Goal: Task Accomplishment & Management: Manage account settings

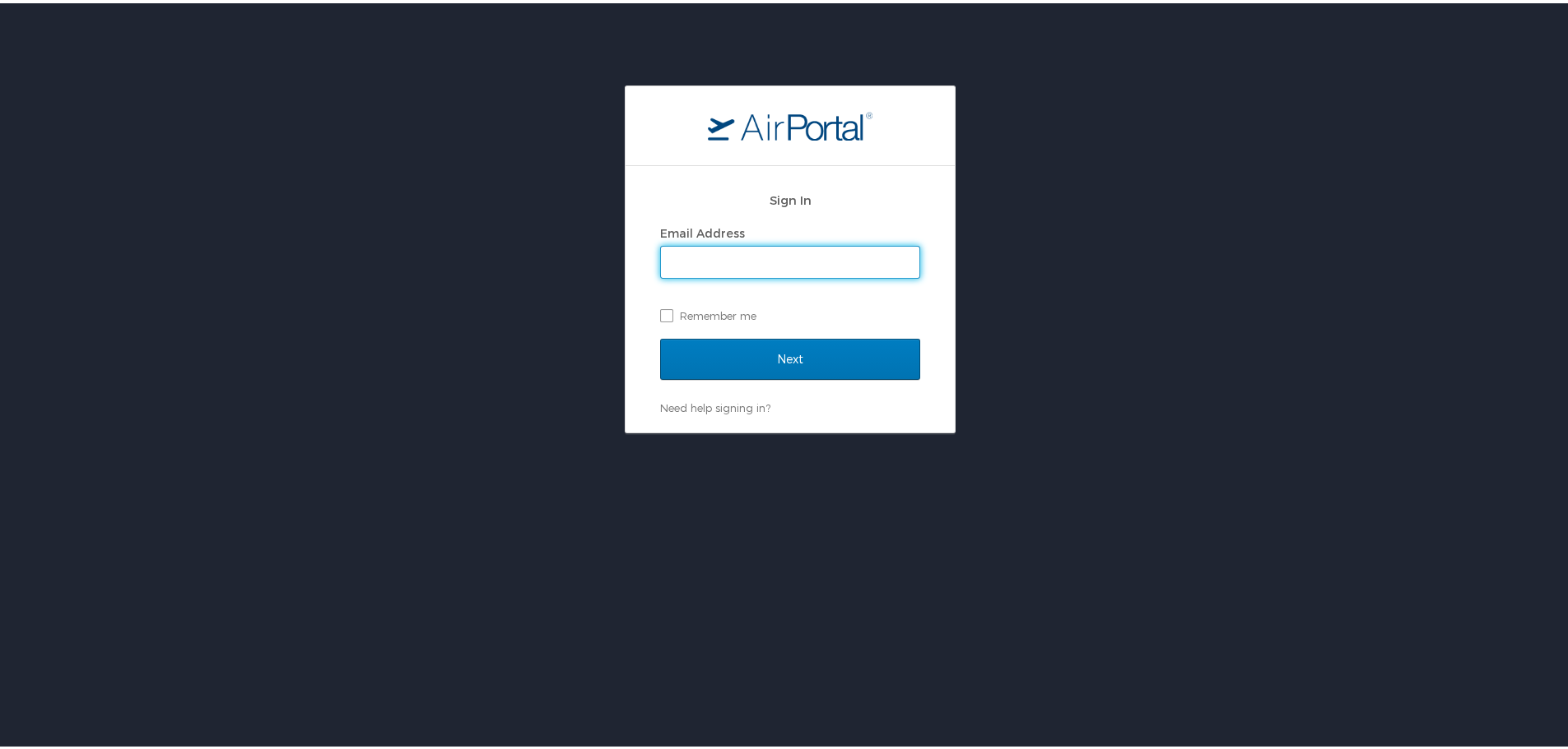
type input "heather.young@cbtravel.com"
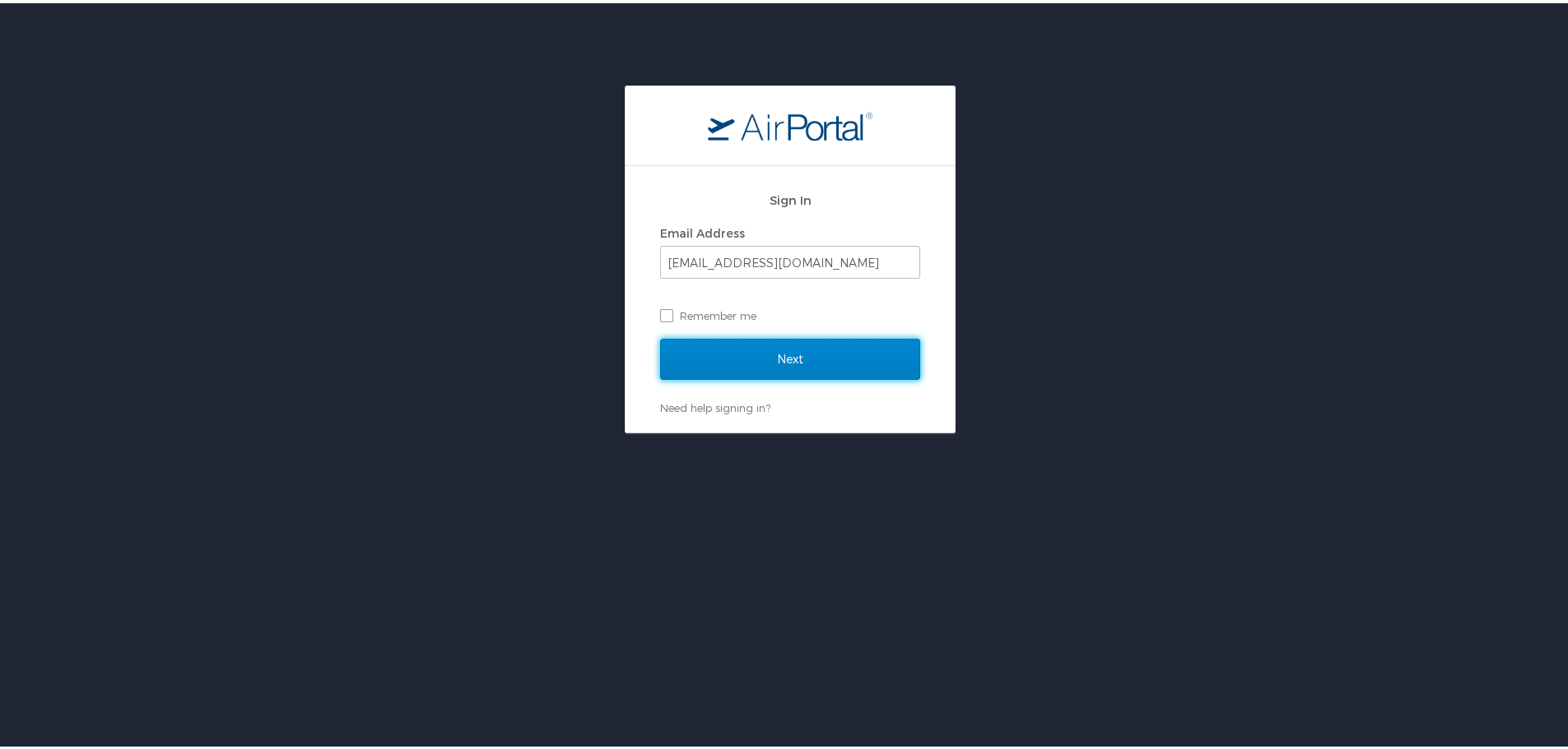
click at [768, 368] on input "Next" at bounding box center [790, 356] width 260 height 41
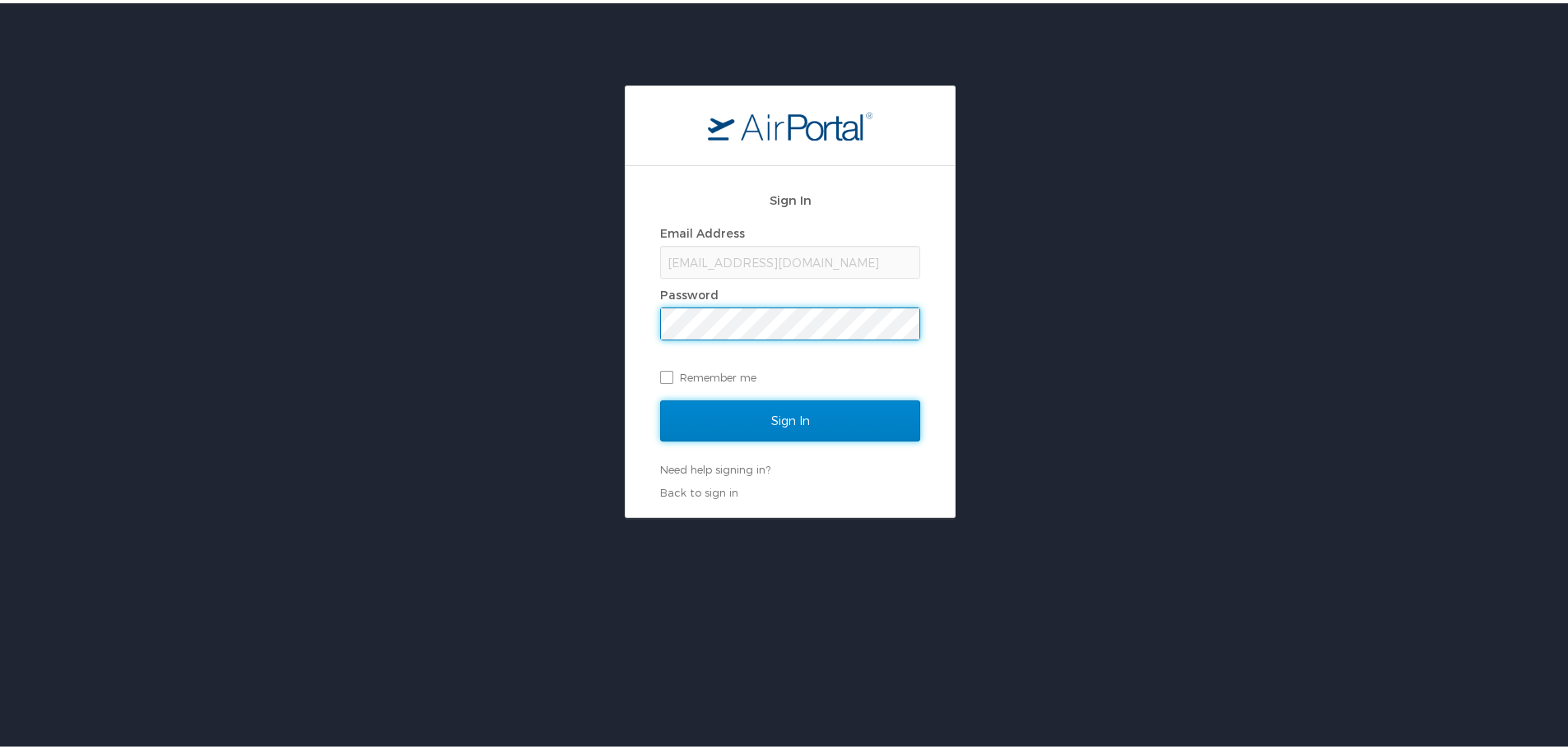
click at [689, 416] on input "Sign In" at bounding box center [790, 418] width 260 height 41
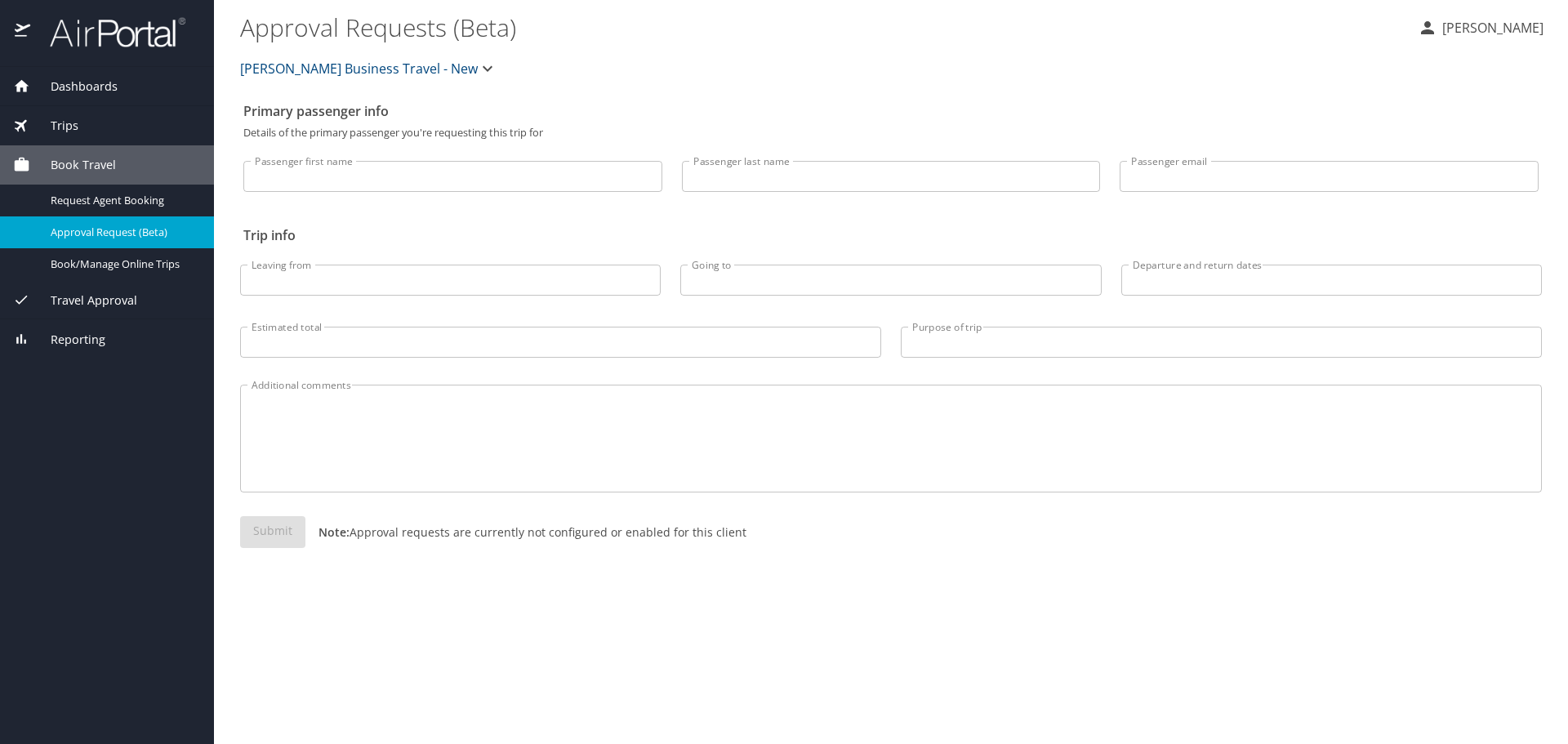
click at [93, 34] on img at bounding box center [108, 32] width 154 height 32
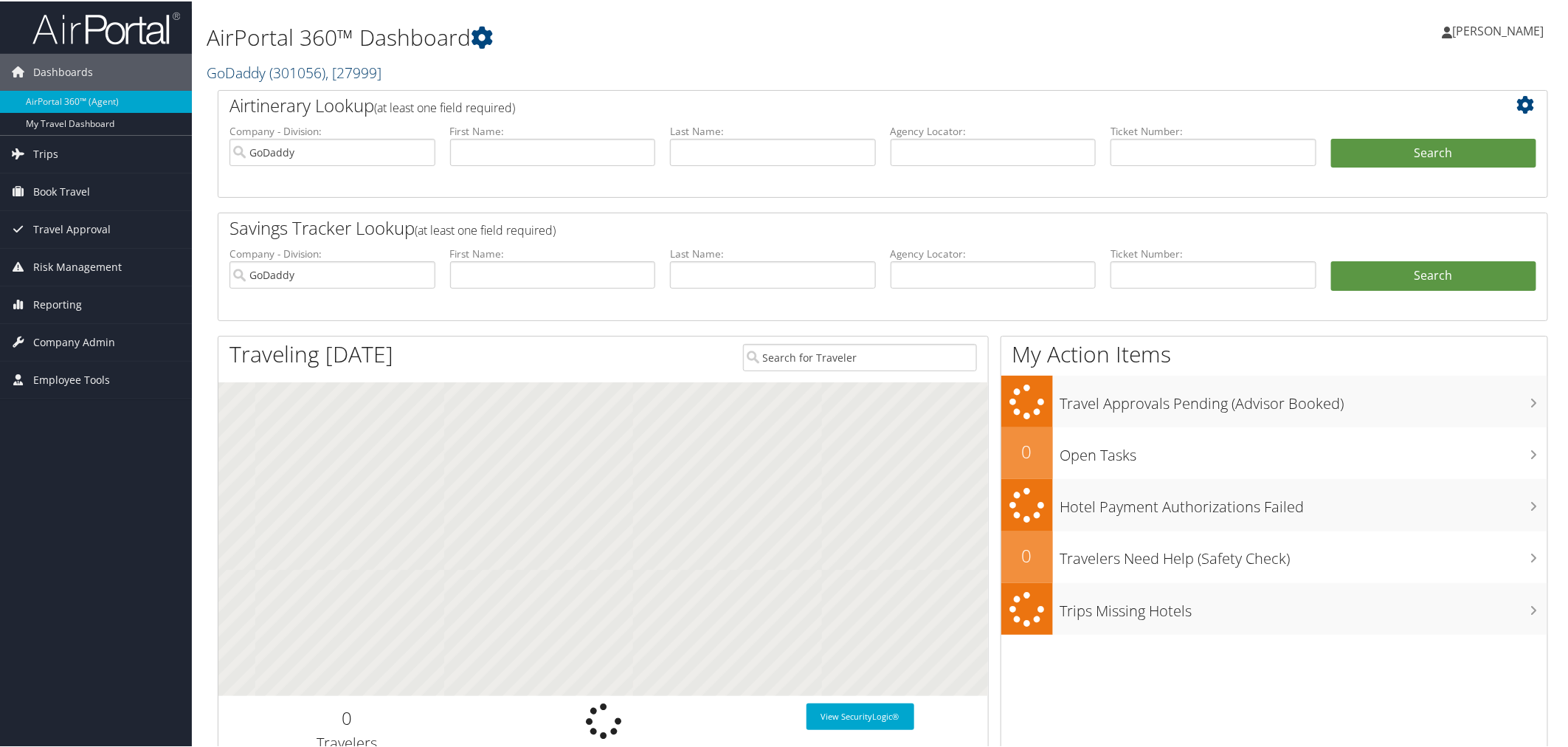
click at [343, 71] on span ", [ 27999 ]" at bounding box center [353, 71] width 56 height 20
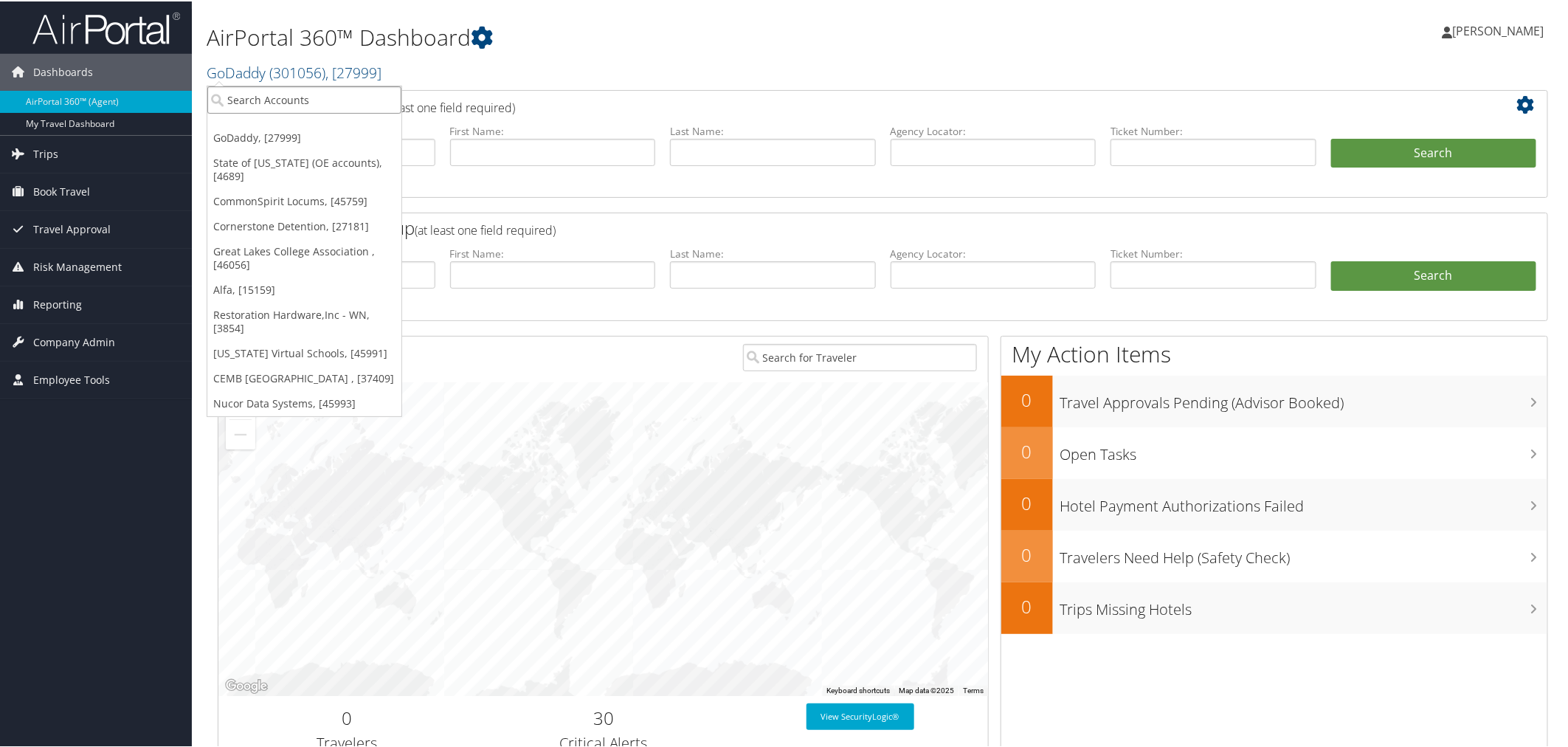
click at [299, 99] on input "search" at bounding box center [305, 98] width 194 height 27
type input "cherokee"
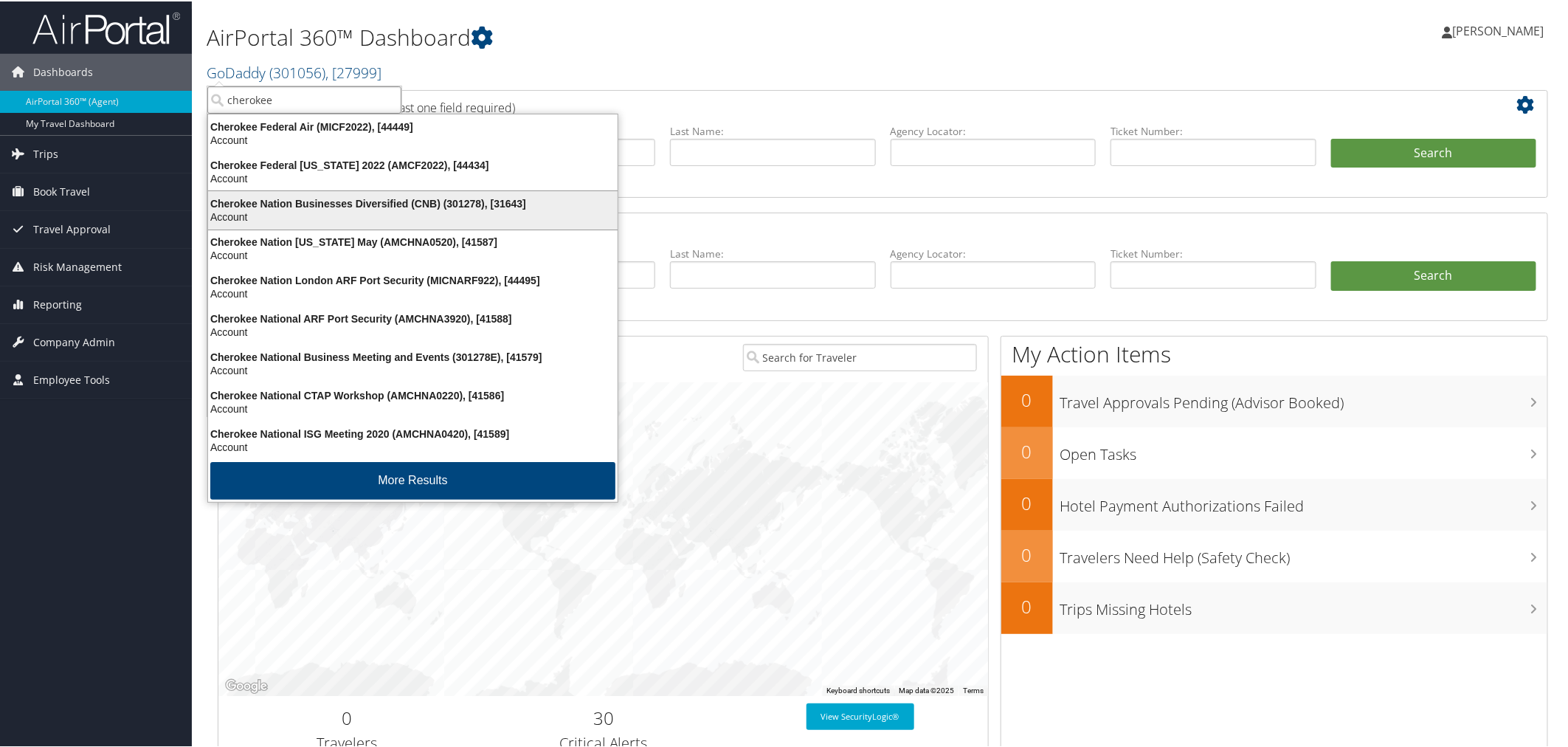
click at [337, 198] on div "Cherokee Nation Businesses Diversified (CNB) (301278), [31643]" at bounding box center [412, 201] width 427 height 13
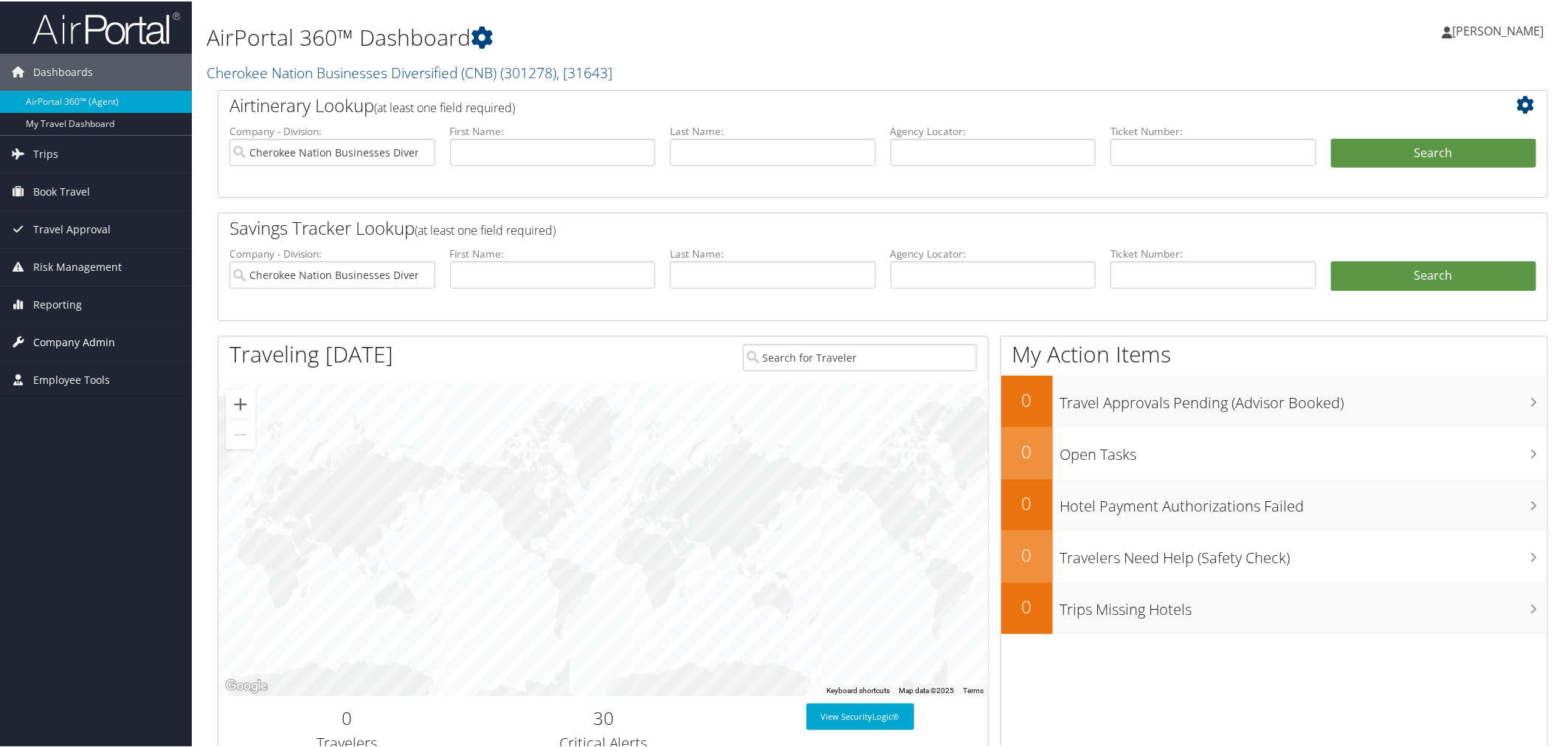
click at [92, 346] on span "Company Admin" at bounding box center [74, 341] width 82 height 37
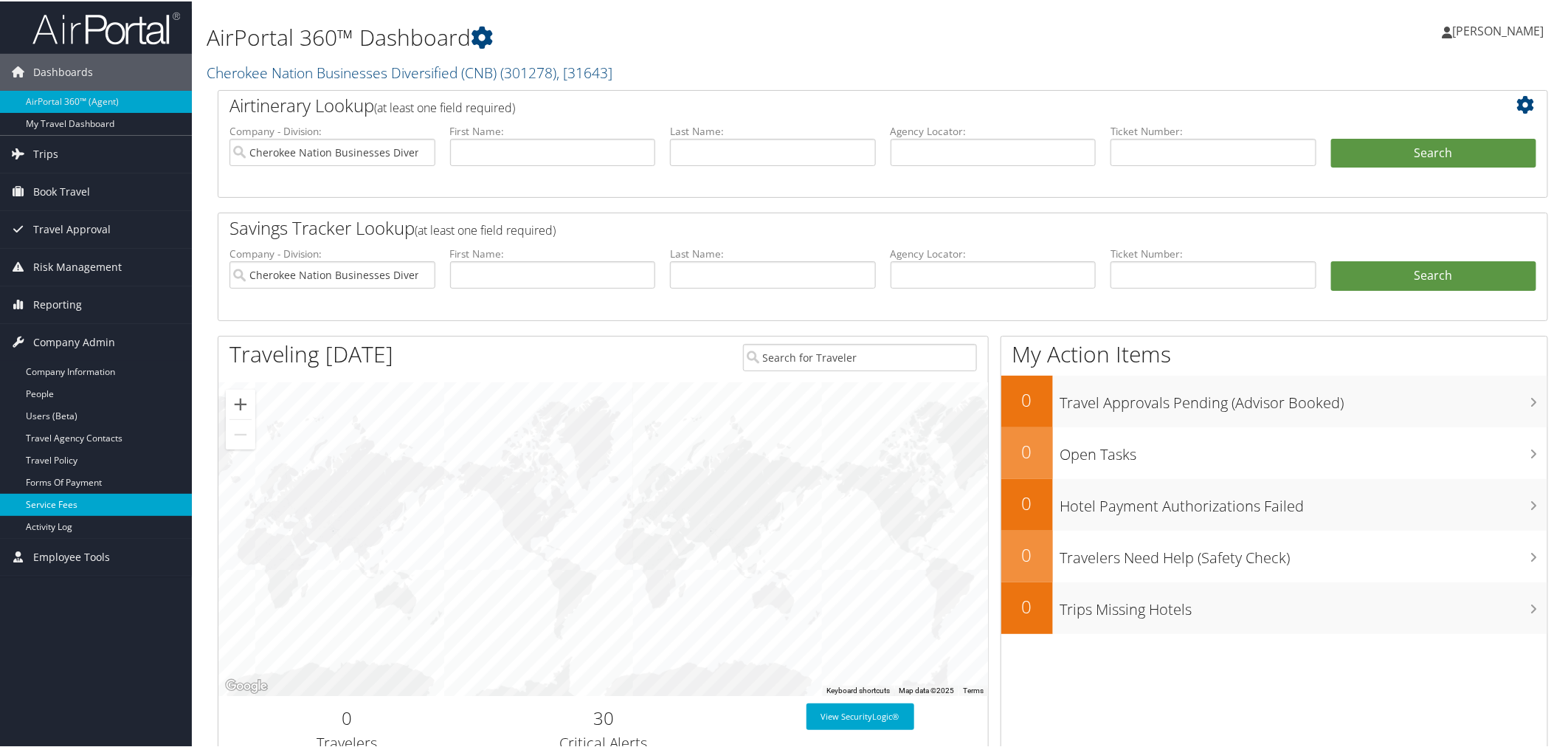
click at [71, 502] on link "Service Fees" at bounding box center [96, 503] width 192 height 22
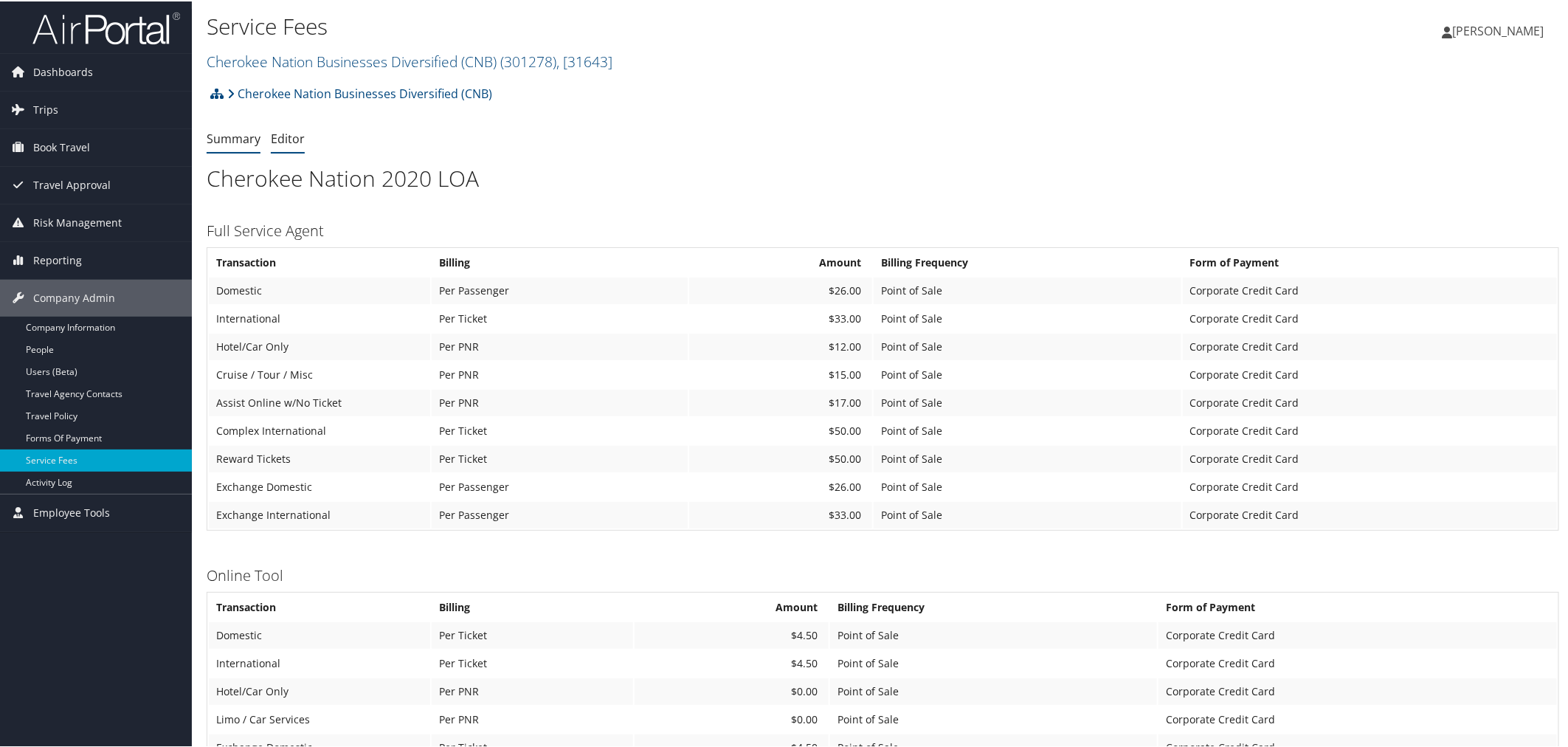
click at [281, 136] on link "Editor" at bounding box center [288, 137] width 34 height 16
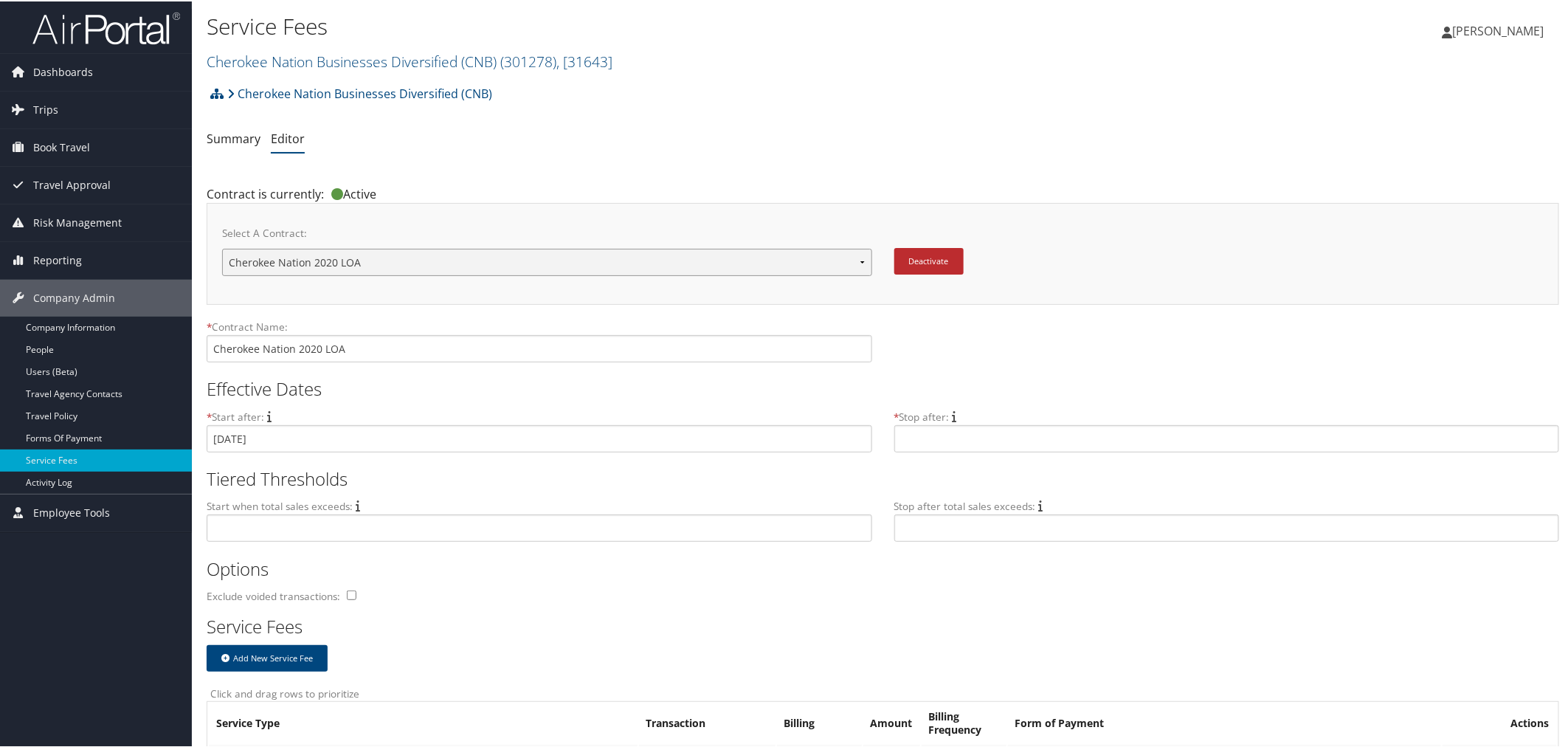
click at [859, 254] on select "Cherokee Nation Cherokee Nation Cherokee Nation 2020 LOA Cherokee Nation 2025 L…" at bounding box center [547, 260] width 650 height 27
select select "23143"
click at [222, 247] on select "Cherokee Nation Cherokee Nation Cherokee Nation 2020 LOA Cherokee Nation 2025 L…" at bounding box center [547, 260] width 650 height 27
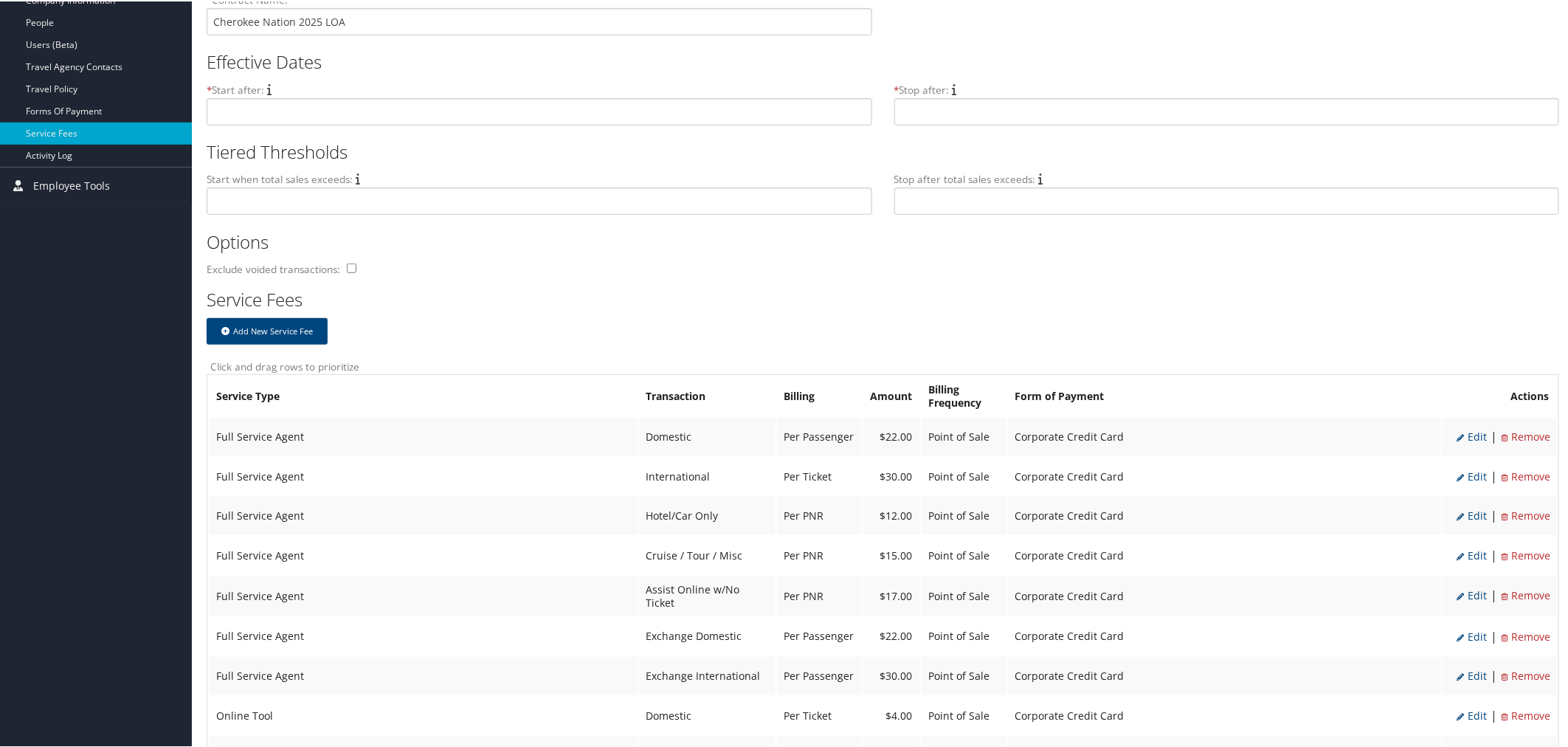
scroll to position [328, 0]
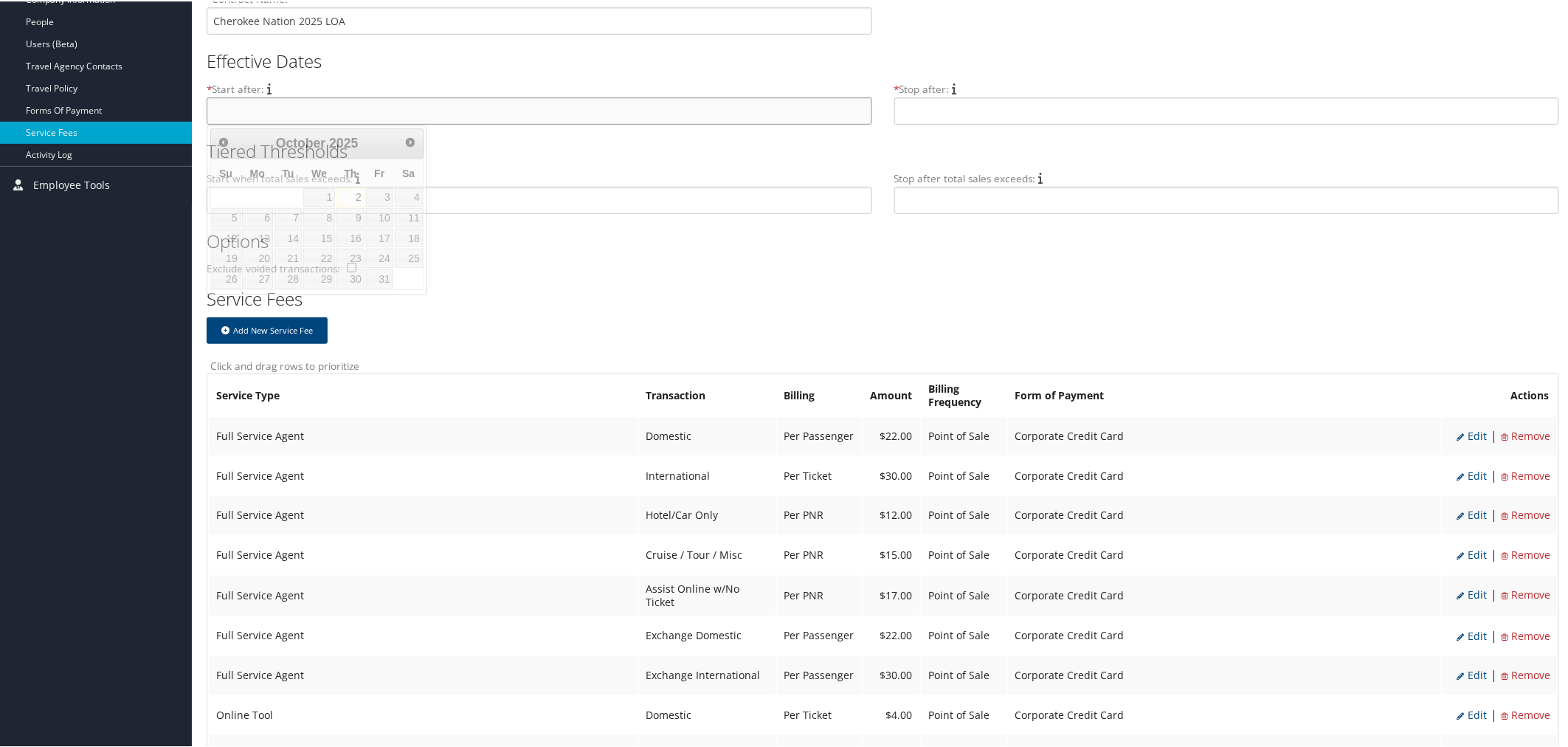
click at [379, 108] on input "text" at bounding box center [539, 109] width 666 height 27
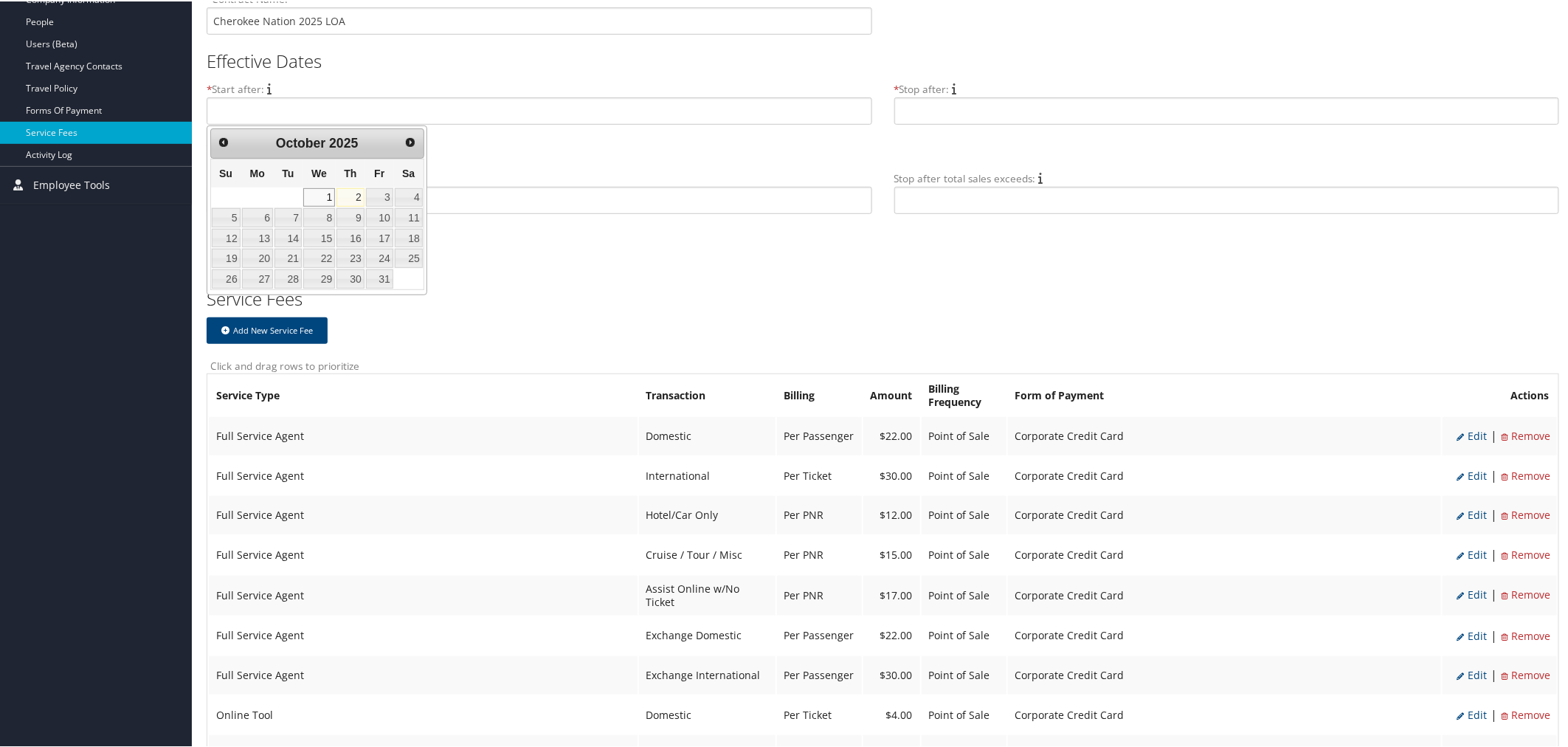
click at [330, 190] on link "1" at bounding box center [319, 196] width 32 height 19
type input "Oct 1, 2025"
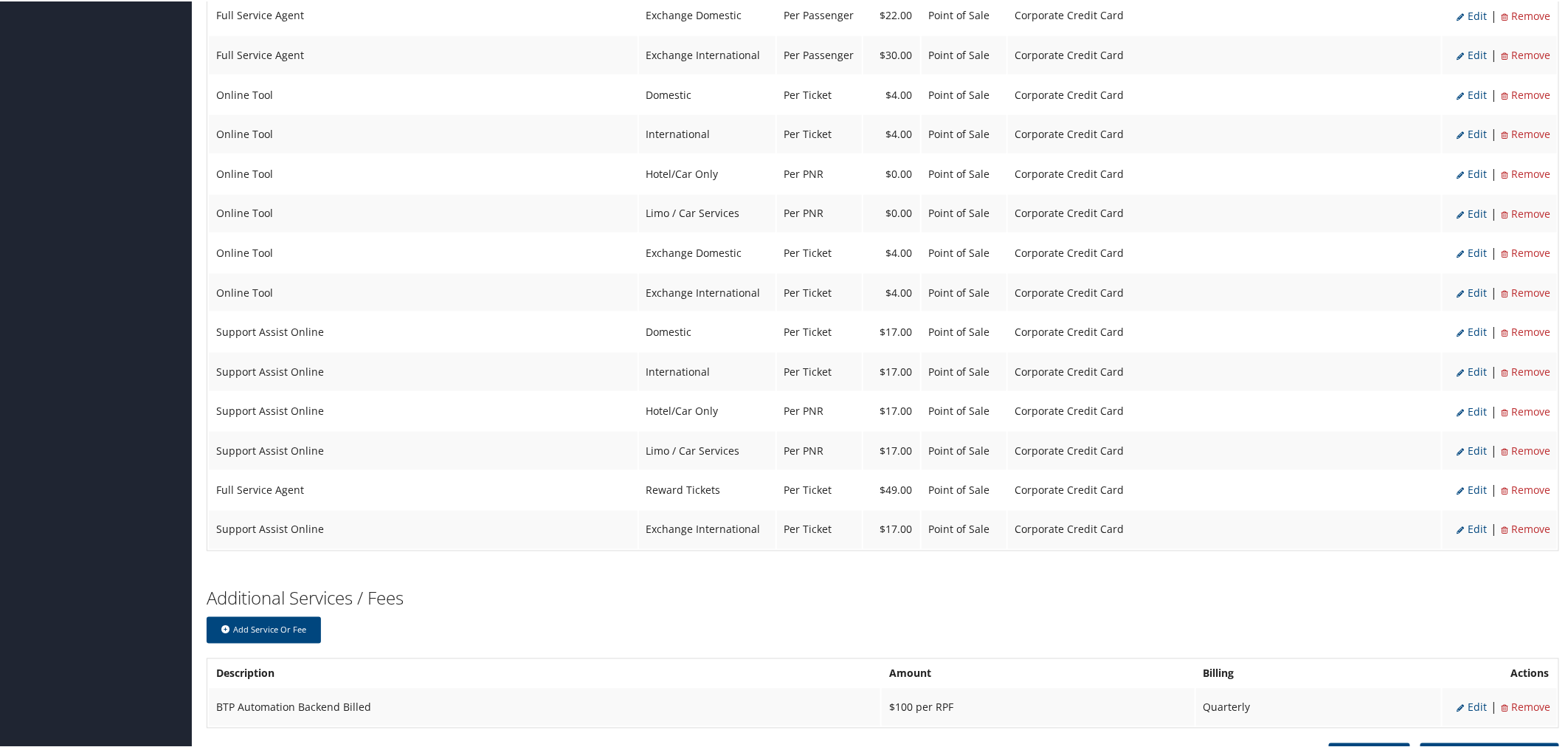
scroll to position [972, 0]
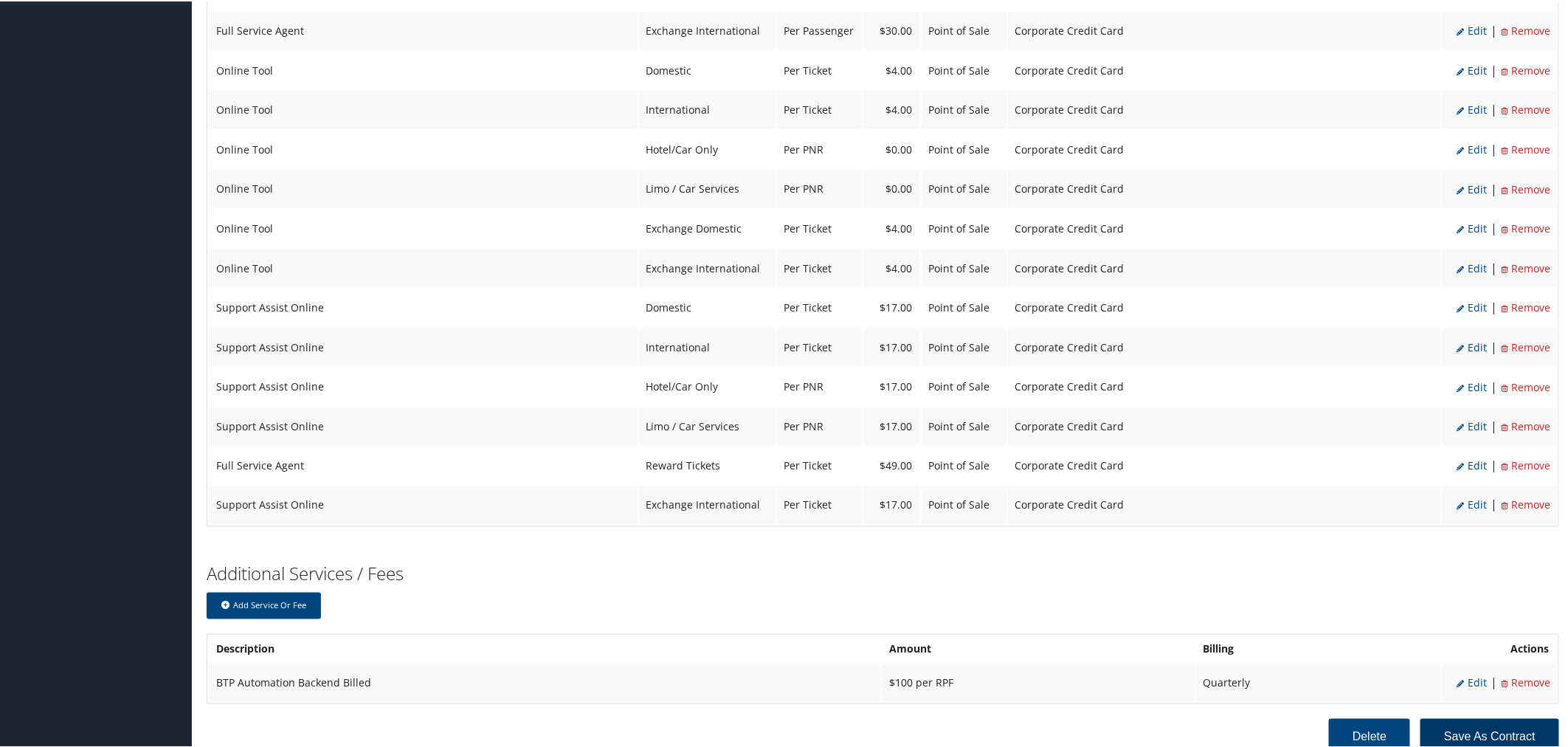
click at [1487, 717] on button "Save as Contract" at bounding box center [1490, 735] width 139 height 38
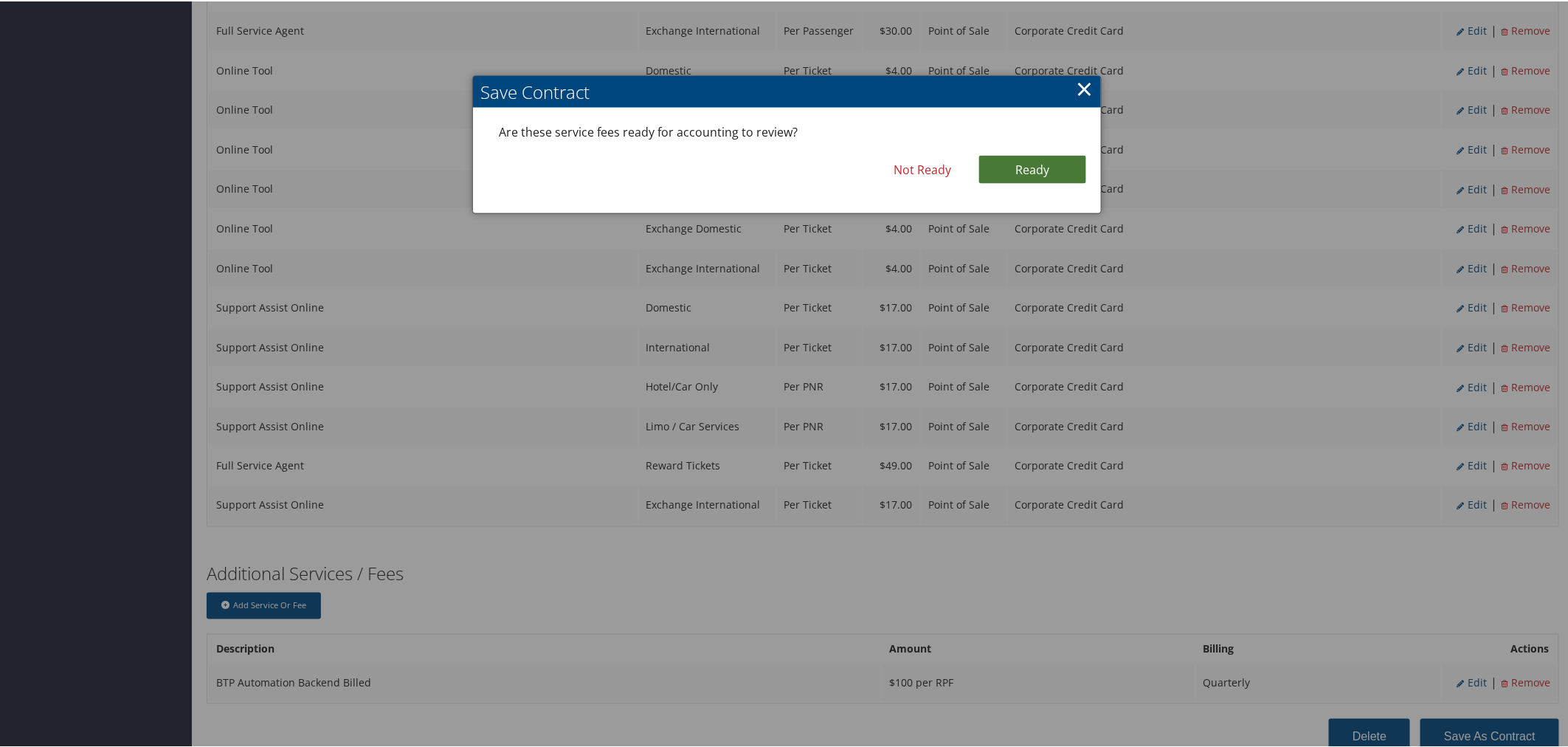
click at [1036, 166] on link "Ready" at bounding box center [1032, 168] width 107 height 28
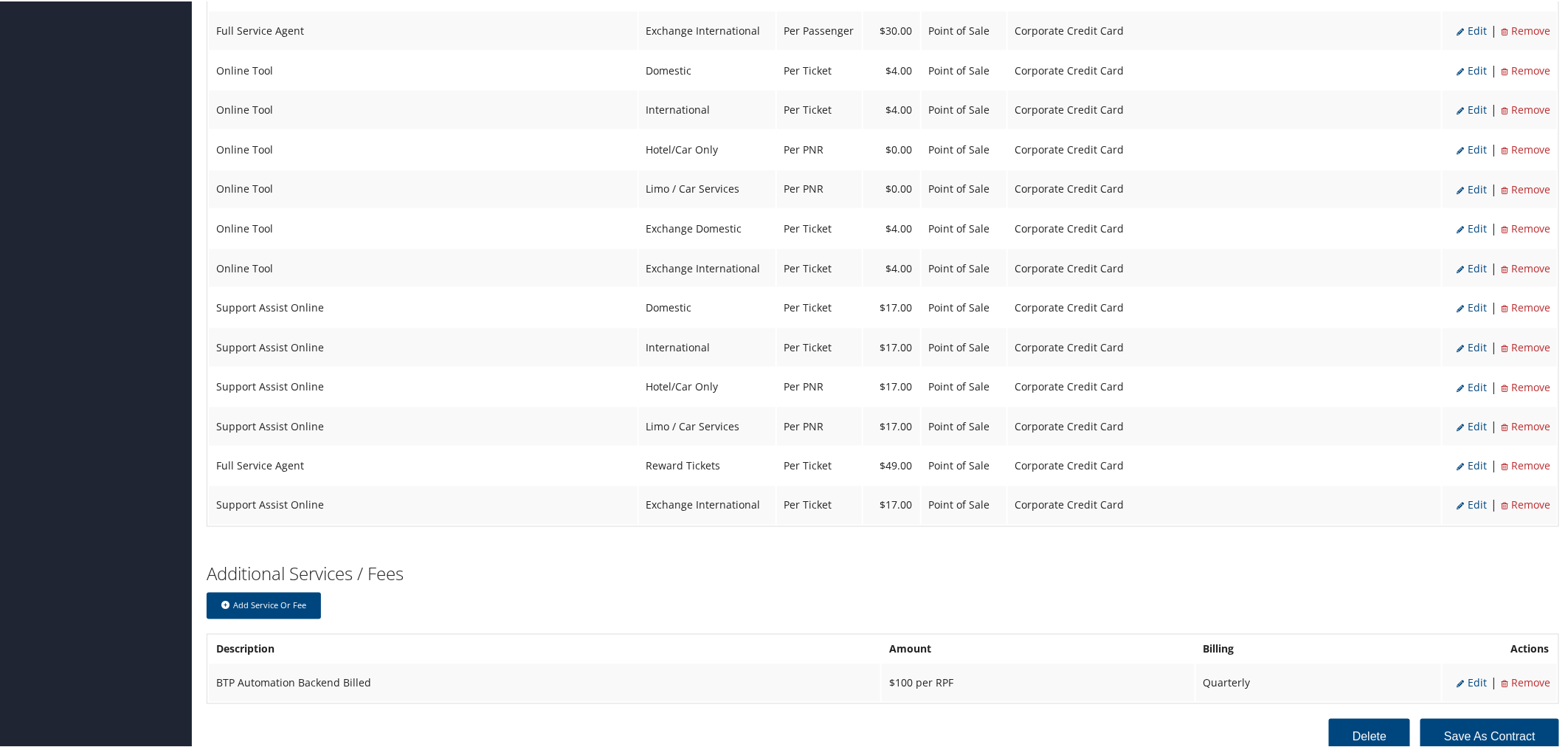
scroll to position [1020, 0]
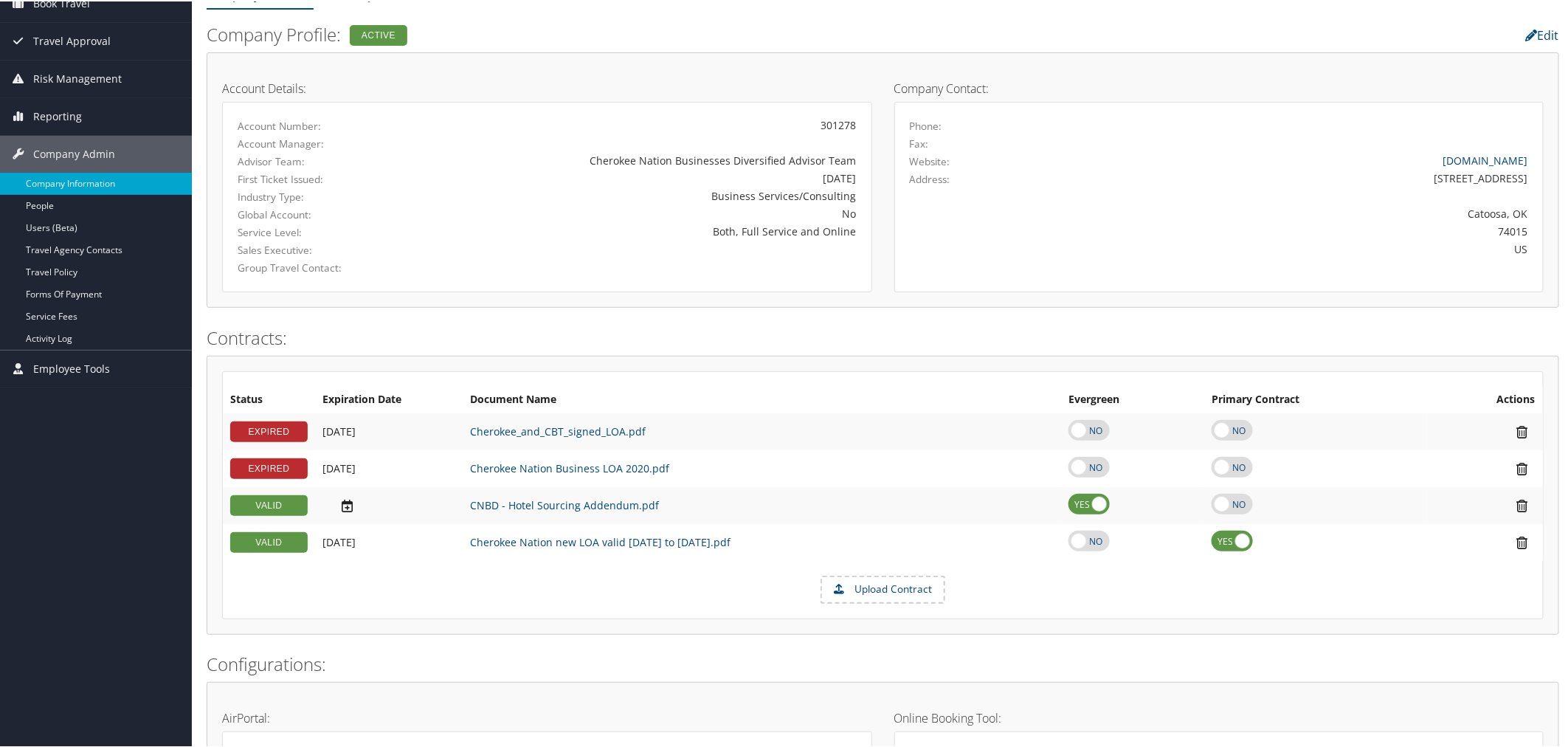
scroll to position [164, 0]
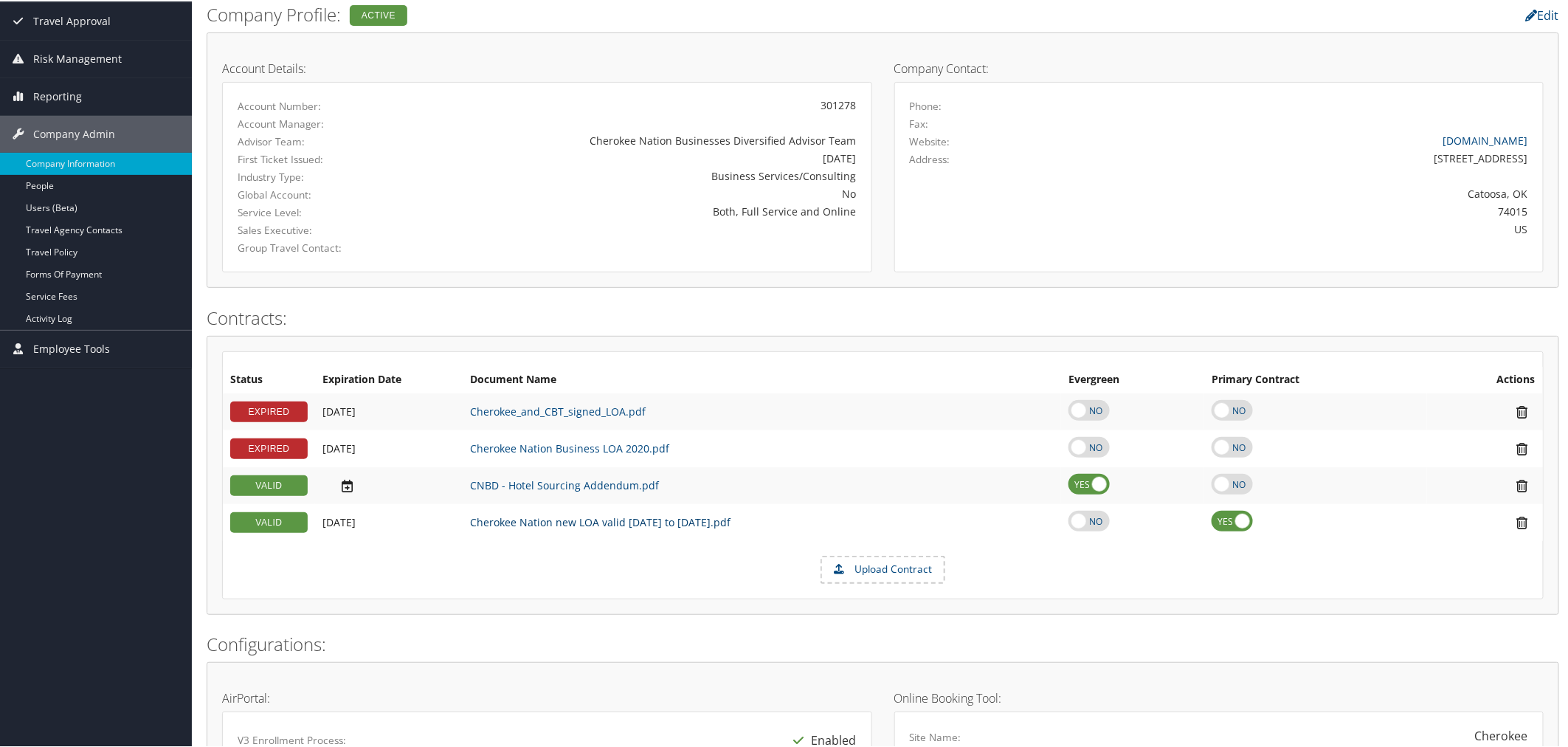
click at [717, 525] on link "Cherokee Nation new LOA valid Oct 1 2025 to Sept 30 2028.pdf" at bounding box center [601, 521] width 260 height 14
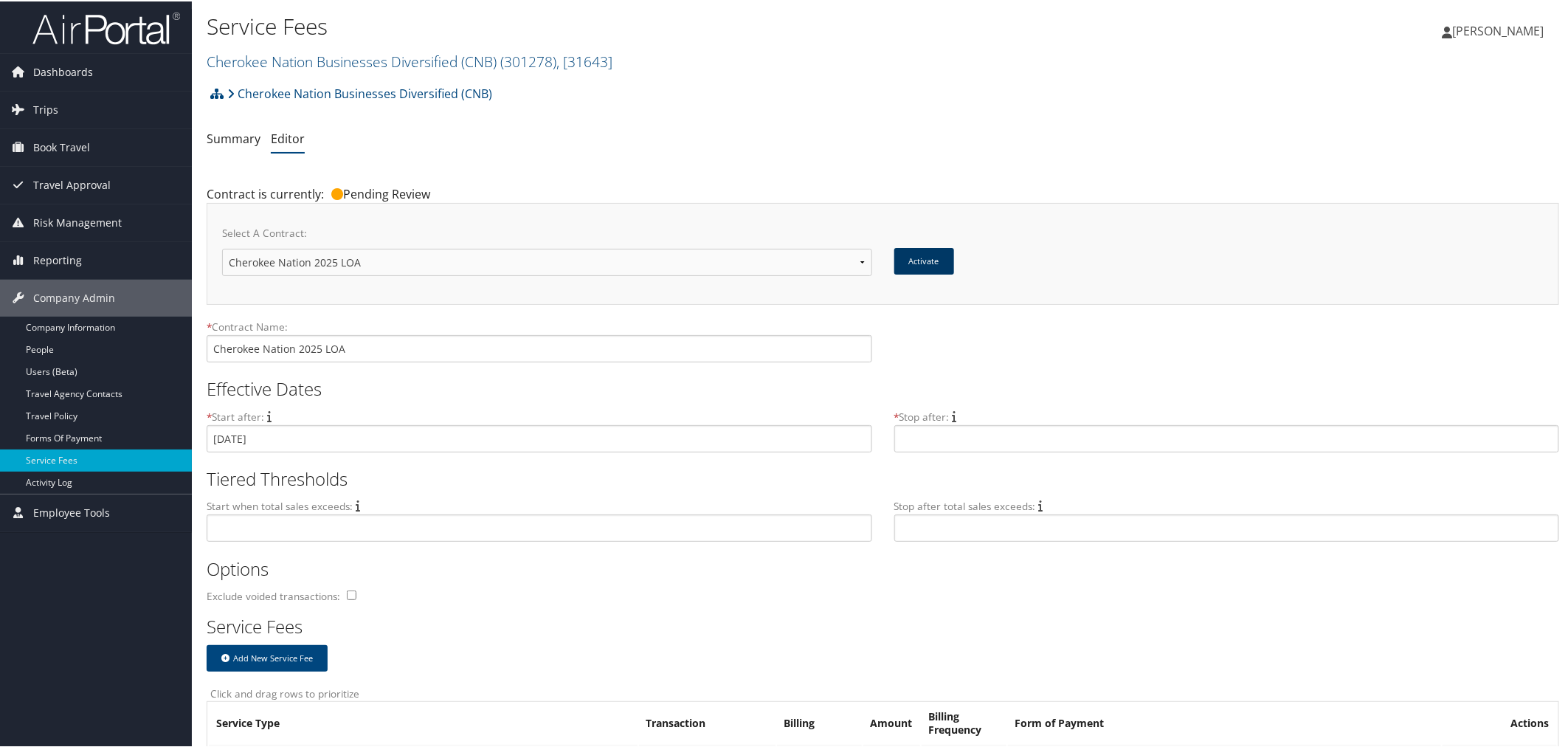
click at [939, 253] on button "Activate" at bounding box center [924, 260] width 60 height 26
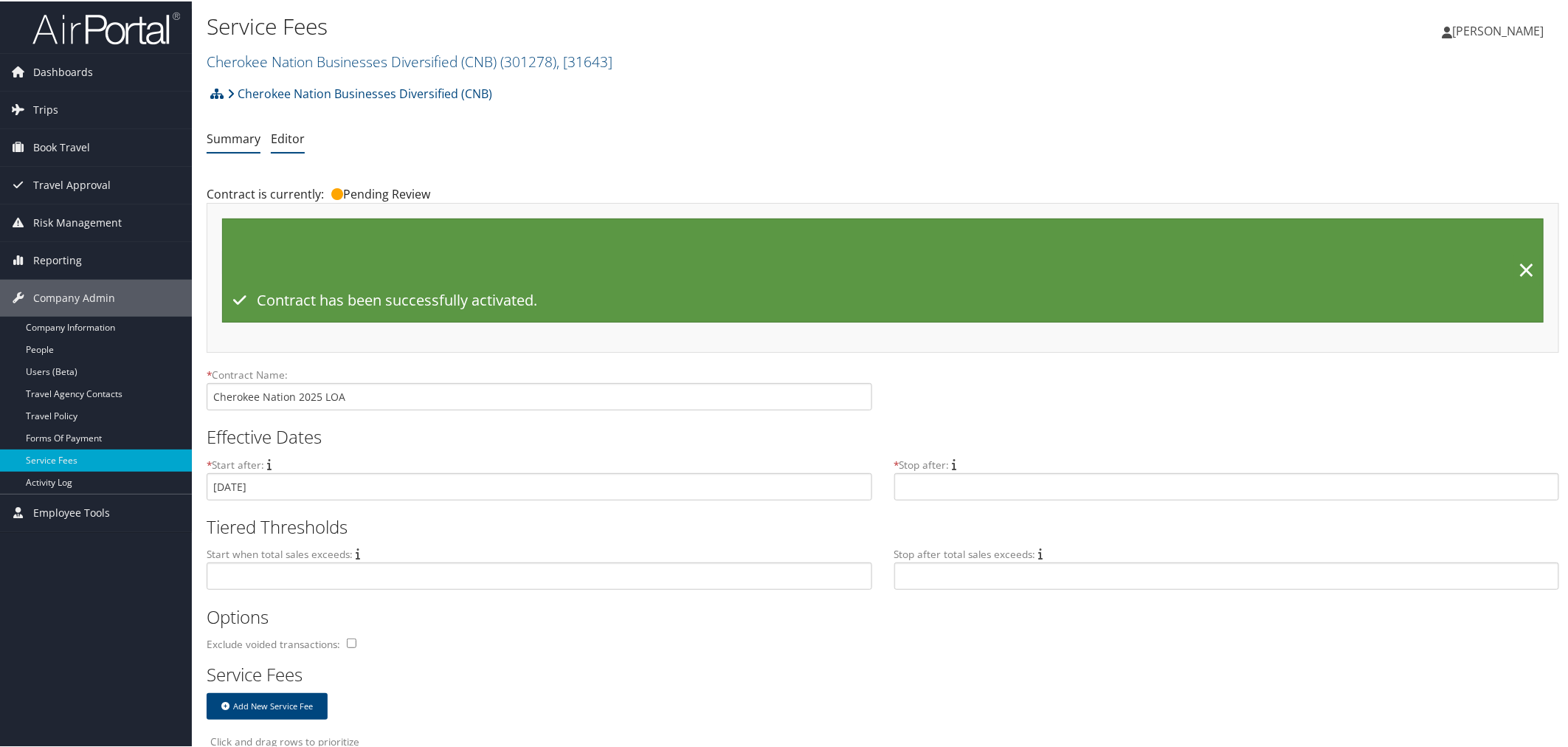
click at [240, 139] on link "Summary" at bounding box center [234, 137] width 54 height 16
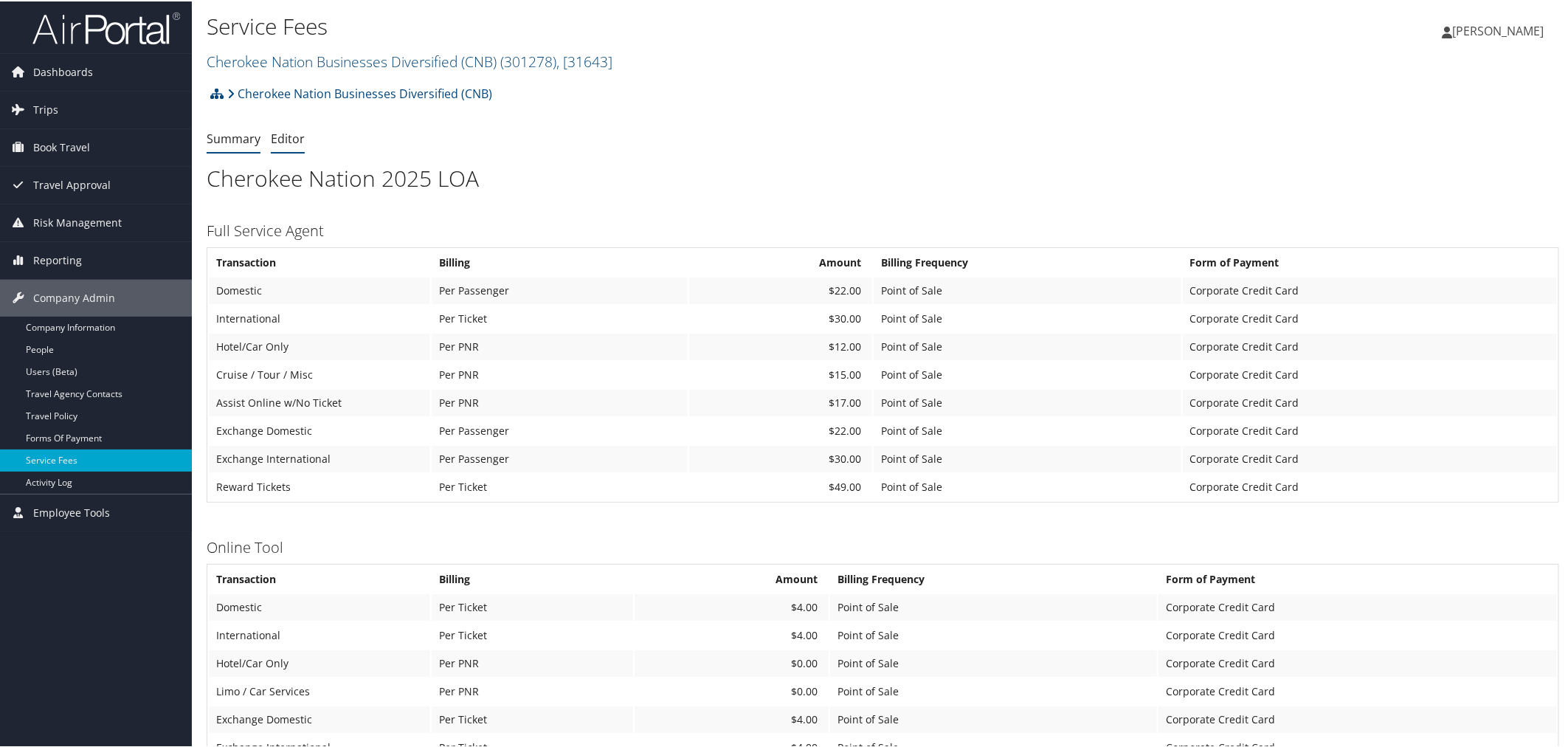
click at [294, 141] on link "Editor" at bounding box center [288, 137] width 34 height 16
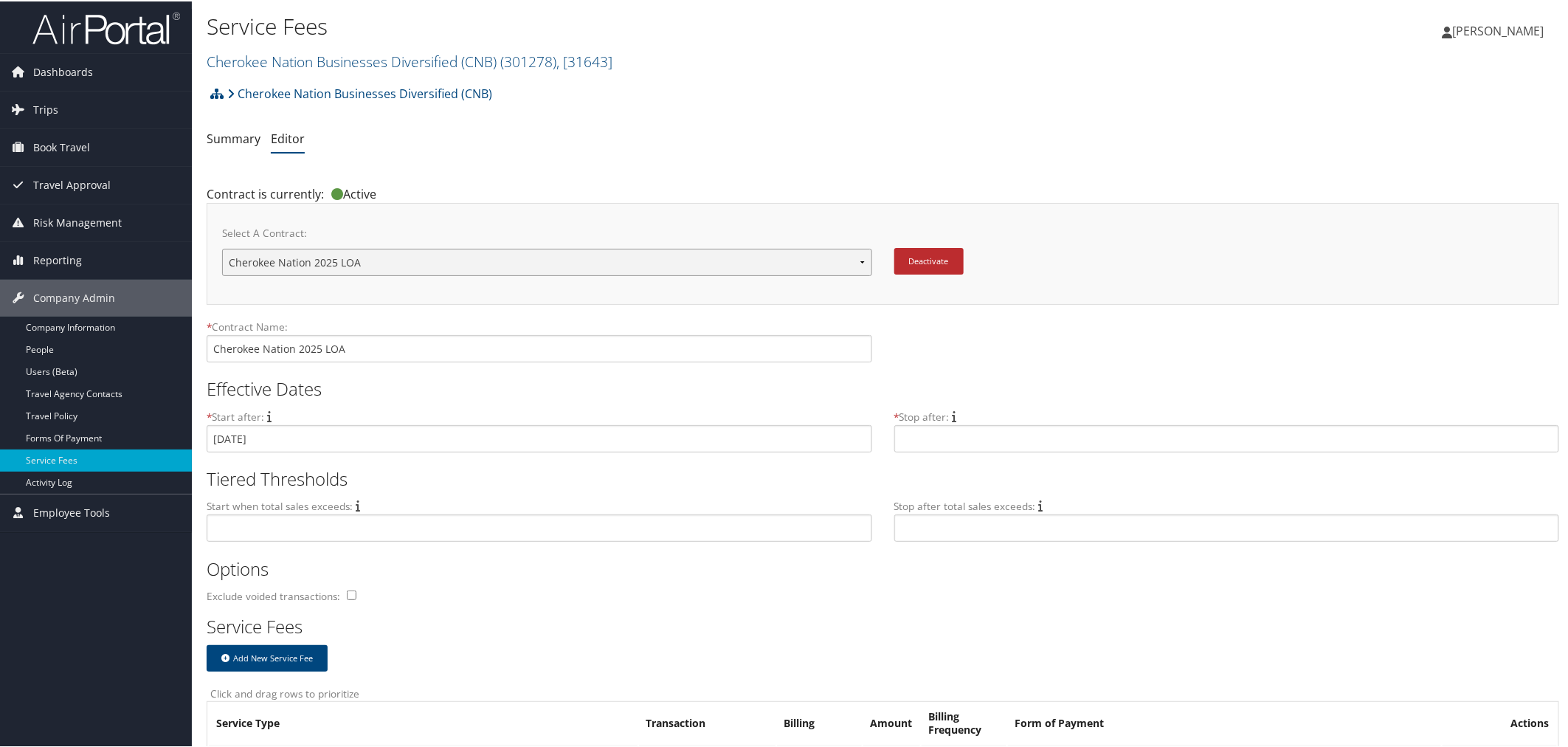
click at [394, 267] on select "Cherokee Nation Cherokee Nation Cherokee Nation 2020 LOA Cherokee Nation 2025 L…" at bounding box center [547, 260] width 650 height 27
select select "22087"
click at [222, 247] on select "Cherokee Nation Cherokee Nation Cherokee Nation 2020 LOA Cherokee Nation 2025 L…" at bounding box center [547, 260] width 650 height 27
click at [939, 439] on input "text" at bounding box center [1227, 437] width 666 height 27
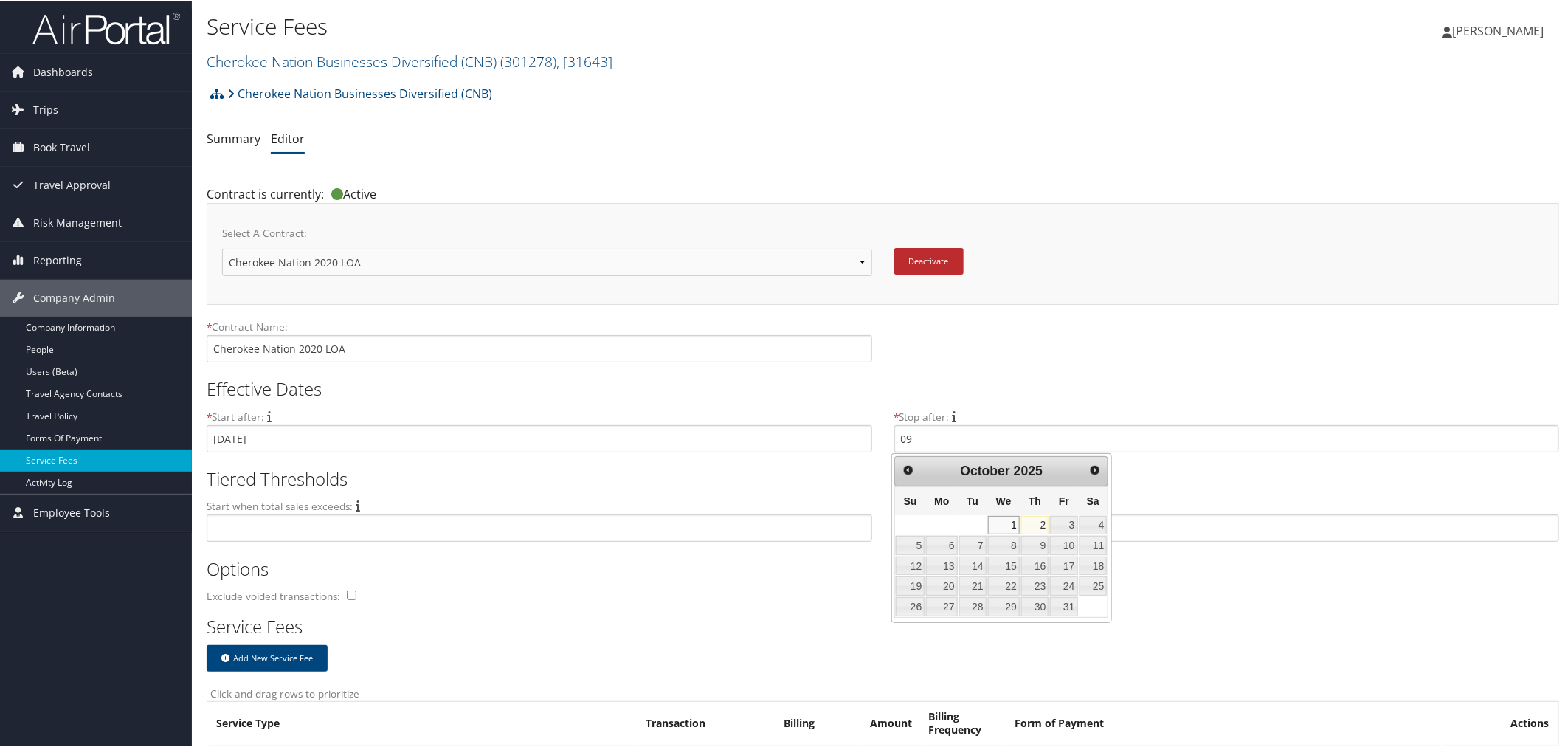
drag, startPoint x: 1010, startPoint y: 524, endPoint x: 1001, endPoint y: 521, distance: 9.5
click at [1010, 524] on link "1" at bounding box center [1004, 524] width 32 height 19
type input "[DATE]"
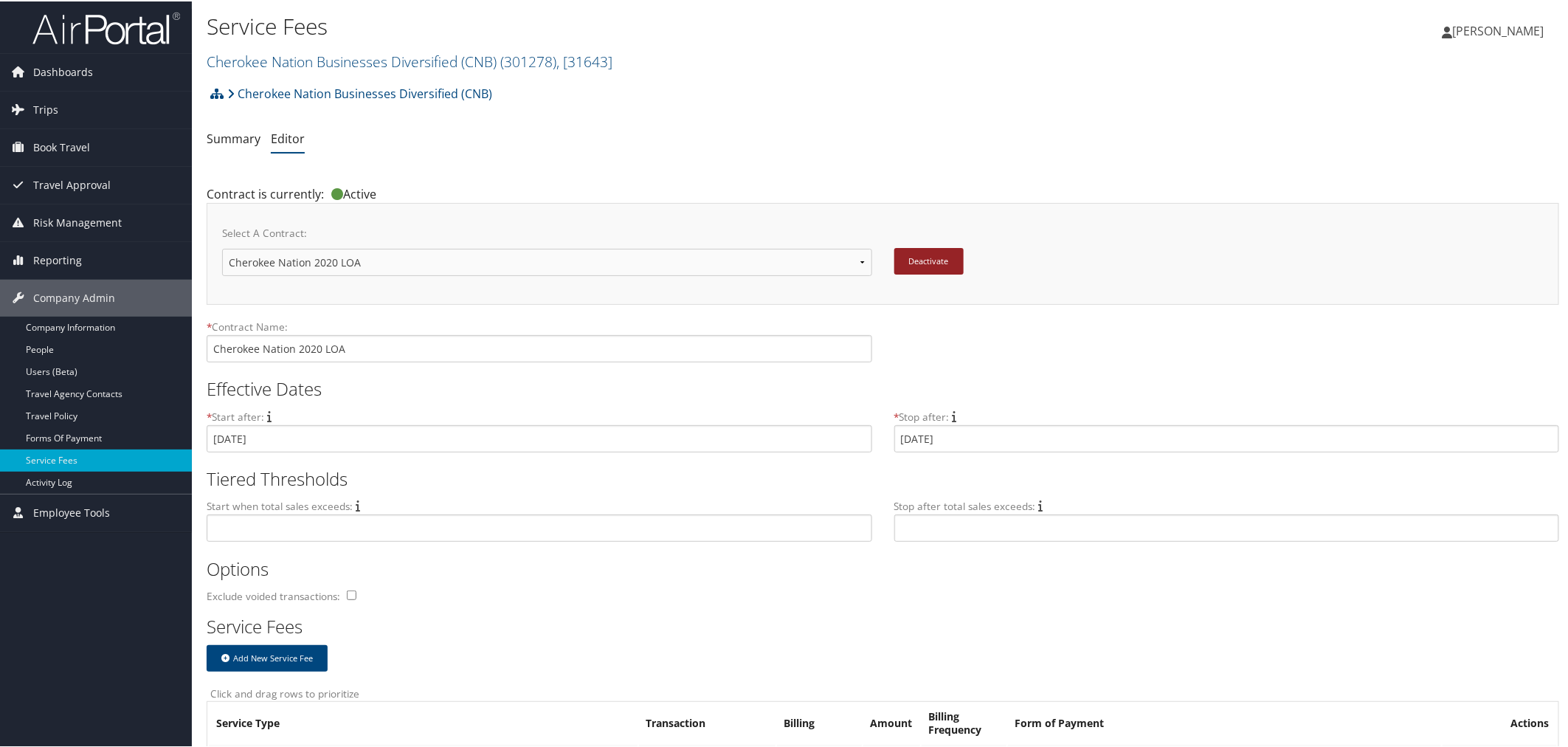
click at [932, 263] on button "Deactivate" at bounding box center [929, 260] width 69 height 26
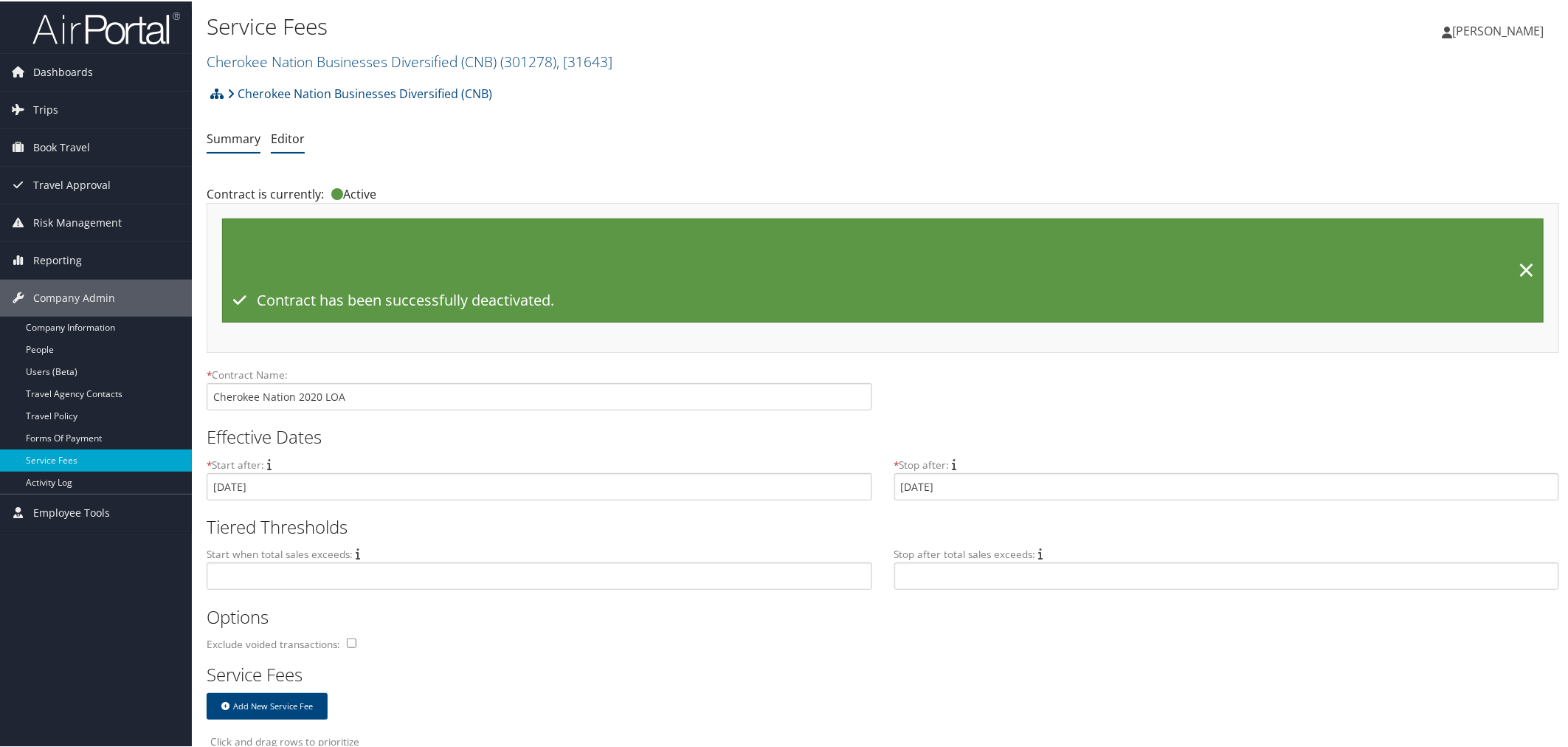
click at [243, 147] on li "Summary" at bounding box center [234, 138] width 54 height 26
click at [238, 137] on link "Summary" at bounding box center [234, 137] width 54 height 16
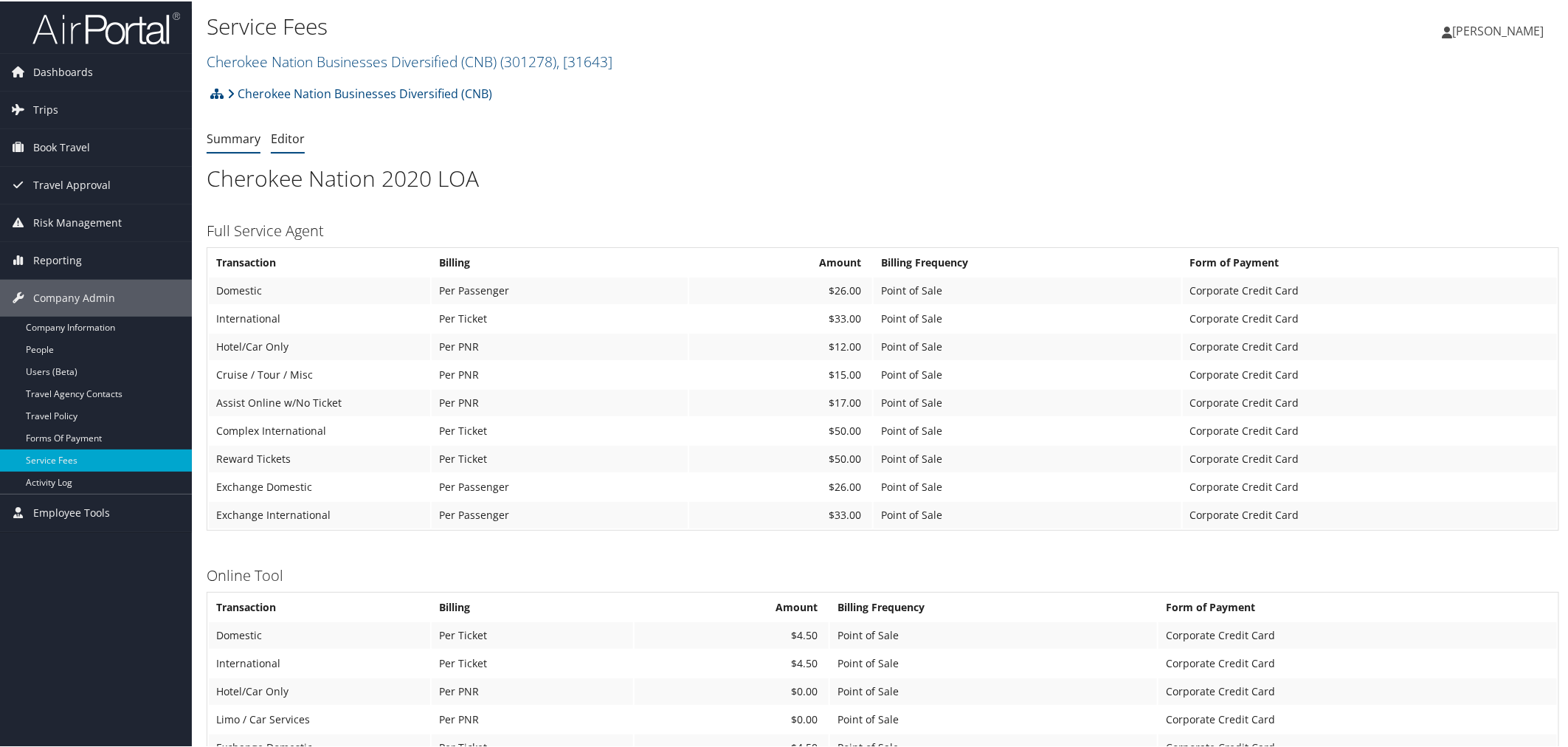
click at [289, 136] on link "Editor" at bounding box center [288, 137] width 34 height 16
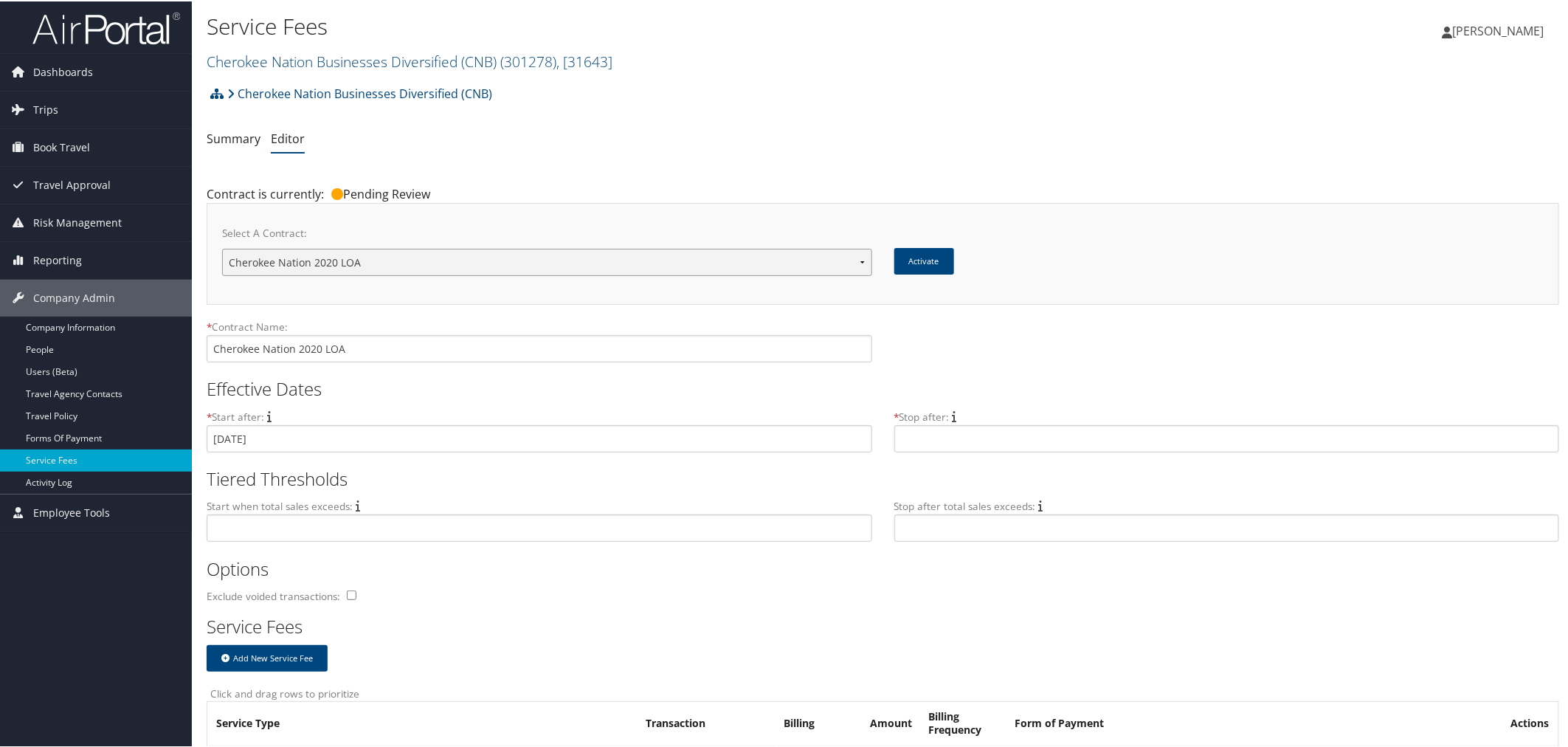
click at [421, 255] on select "Cherokee Nation Cherokee Nation Cherokee Nation 2020 LOA Cherokee Nation 2025 L…" at bounding box center [547, 260] width 650 height 27
select select "23143"
click at [222, 247] on select "Cherokee Nation Cherokee Nation Cherokee Nation 2020 LOA Cherokee Nation 2025 L…" at bounding box center [547, 260] width 650 height 27
click at [236, 130] on link "Summary" at bounding box center [234, 137] width 54 height 16
